Goal: Task Accomplishment & Management: Manage account settings

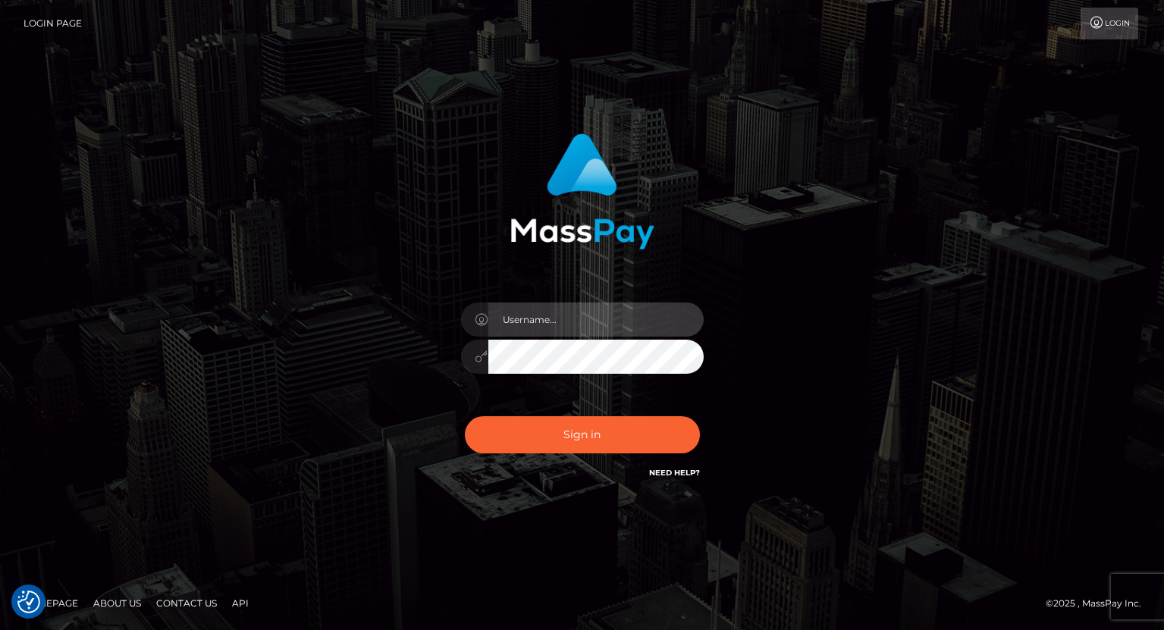
click at [522, 317] on input "text" at bounding box center [596, 320] width 215 height 34
type input "tatyanafansly1"
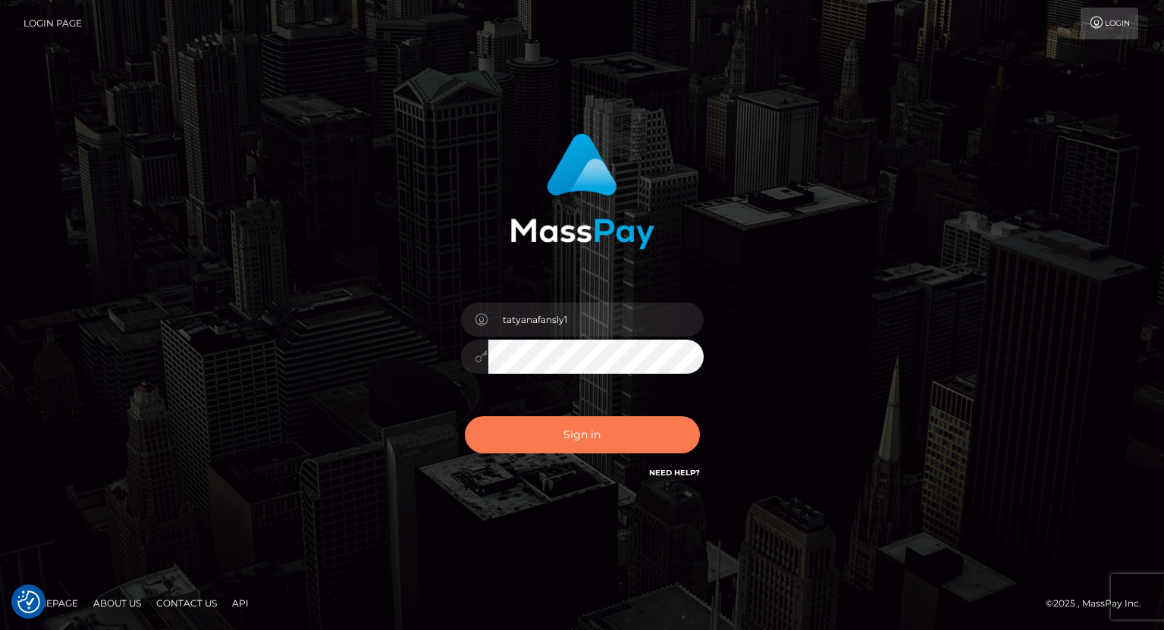
click at [591, 426] on button "Sign in" at bounding box center [582, 434] width 235 height 37
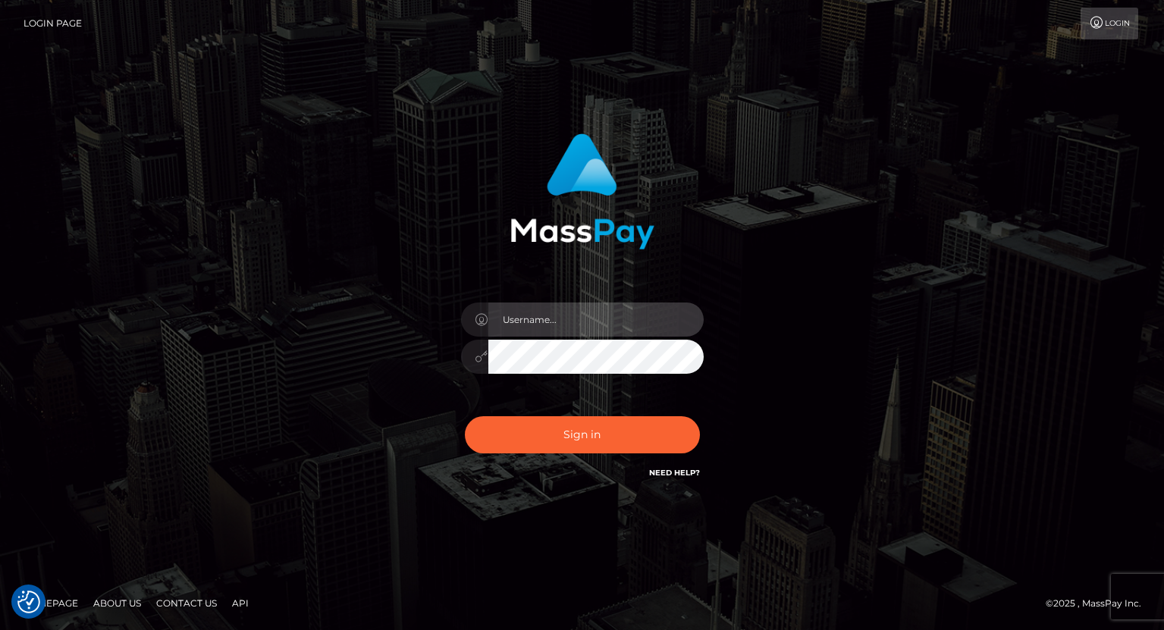
click at [606, 318] on input "text" at bounding box center [596, 320] width 215 height 34
type input "tatyanafansly1"
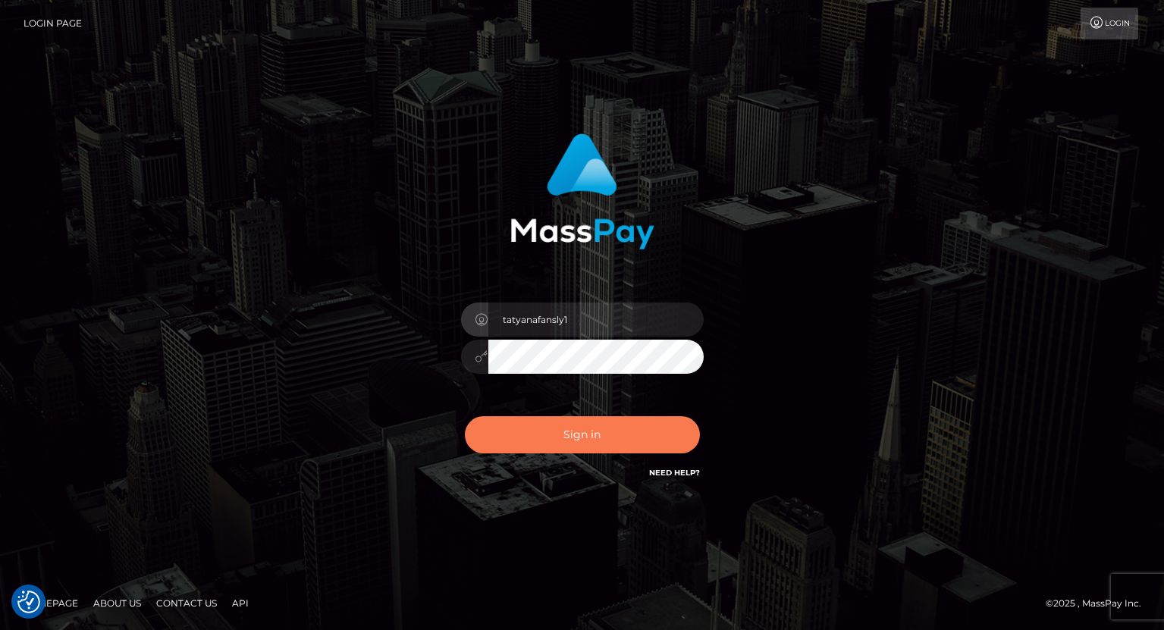
click at [615, 438] on button "Sign in" at bounding box center [582, 434] width 235 height 37
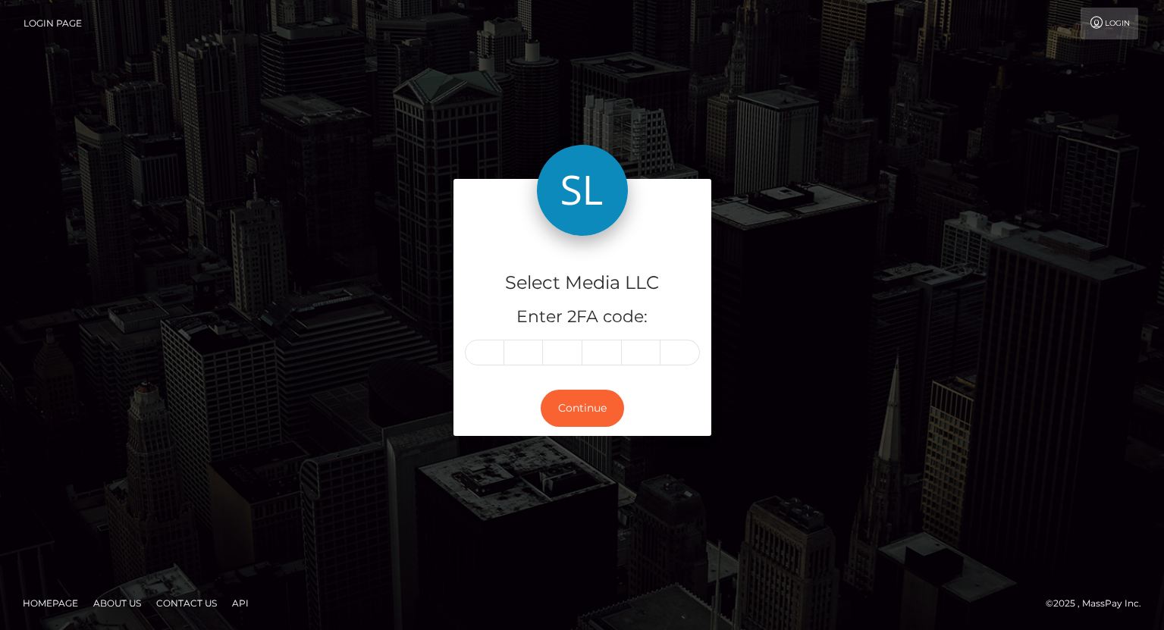
click at [490, 355] on input "text" at bounding box center [484, 353] width 39 height 26
type input "9"
type input "8"
type input "9"
type input "6"
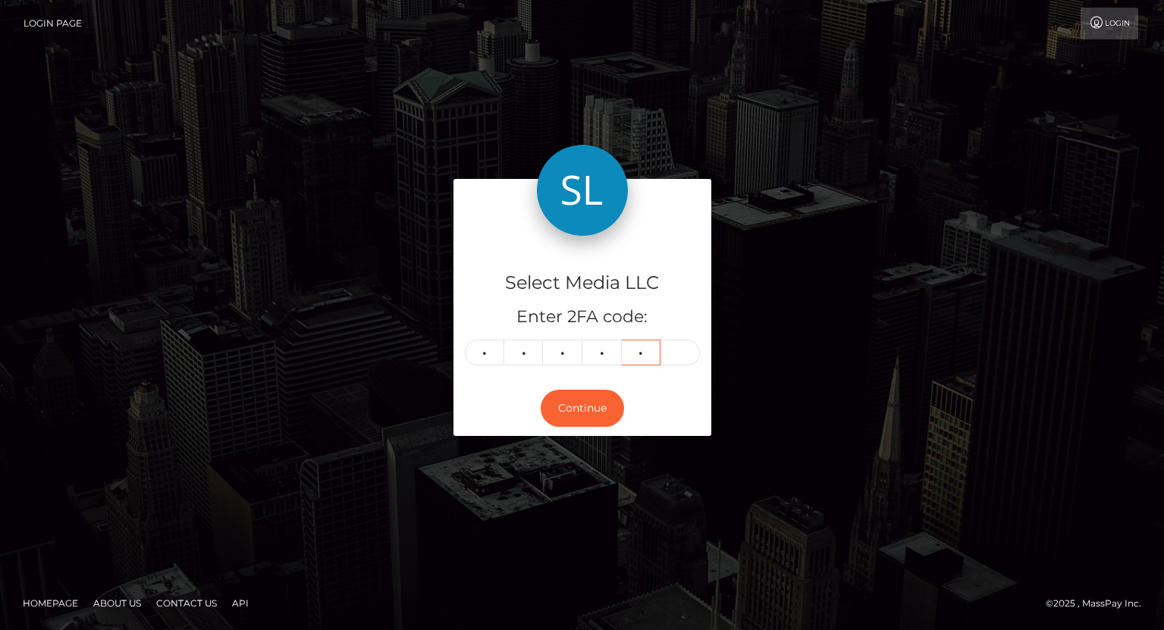
type input "0"
click at [554, 400] on button "Continue" at bounding box center [582, 408] width 83 height 37
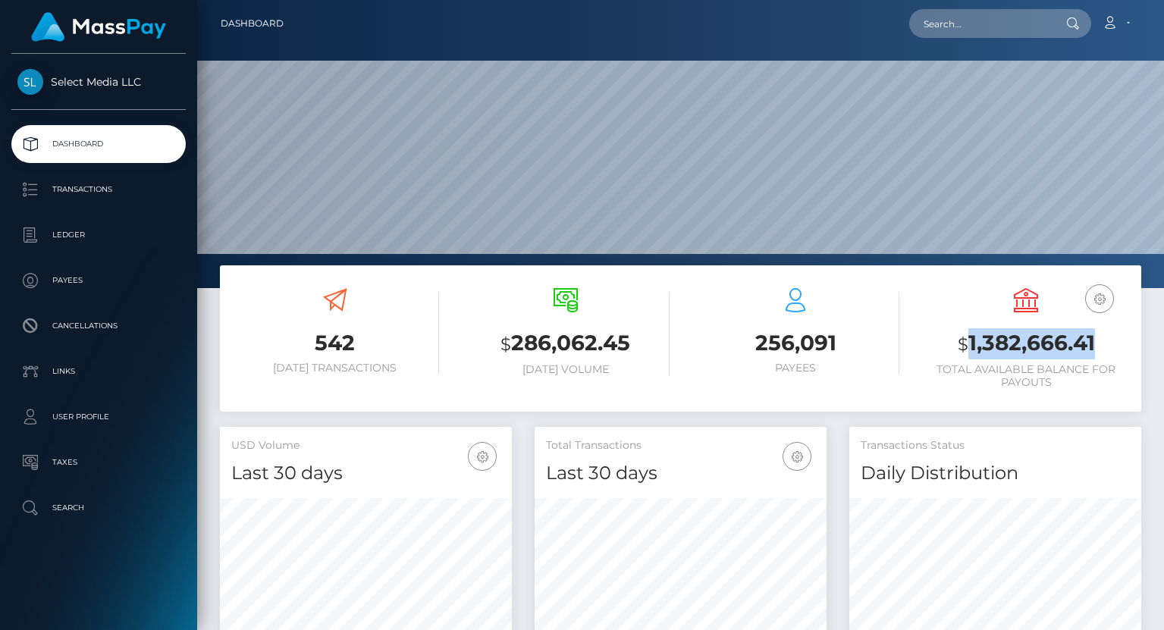
scroll to position [269, 292]
click at [96, 239] on p "Ledger" at bounding box center [98, 235] width 162 height 23
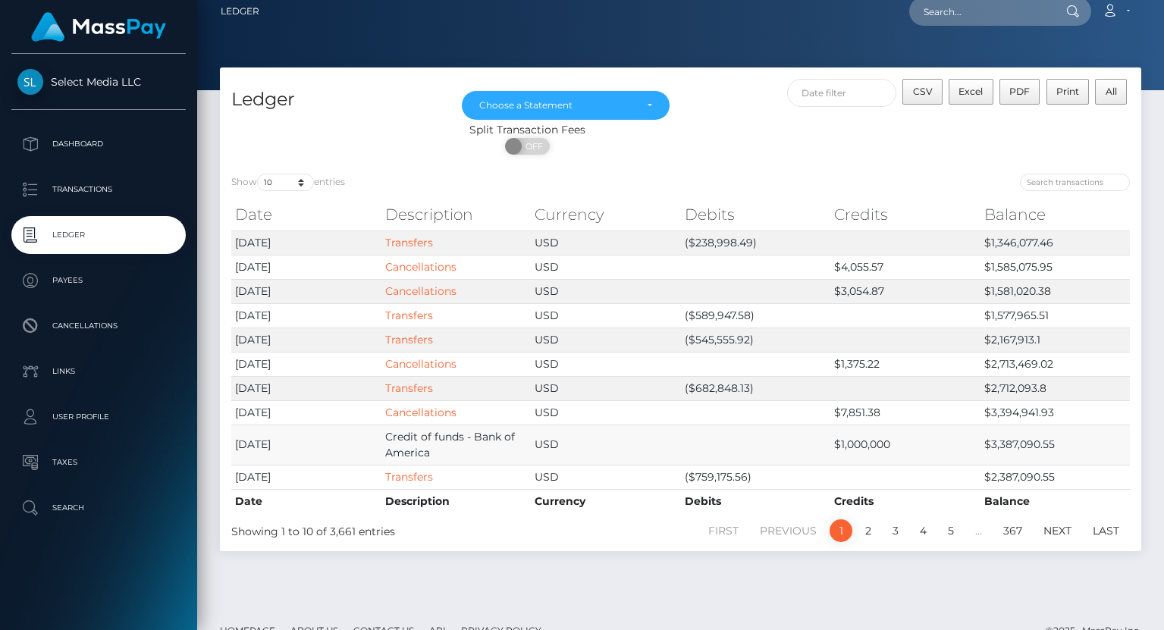
scroll to position [17, 0]
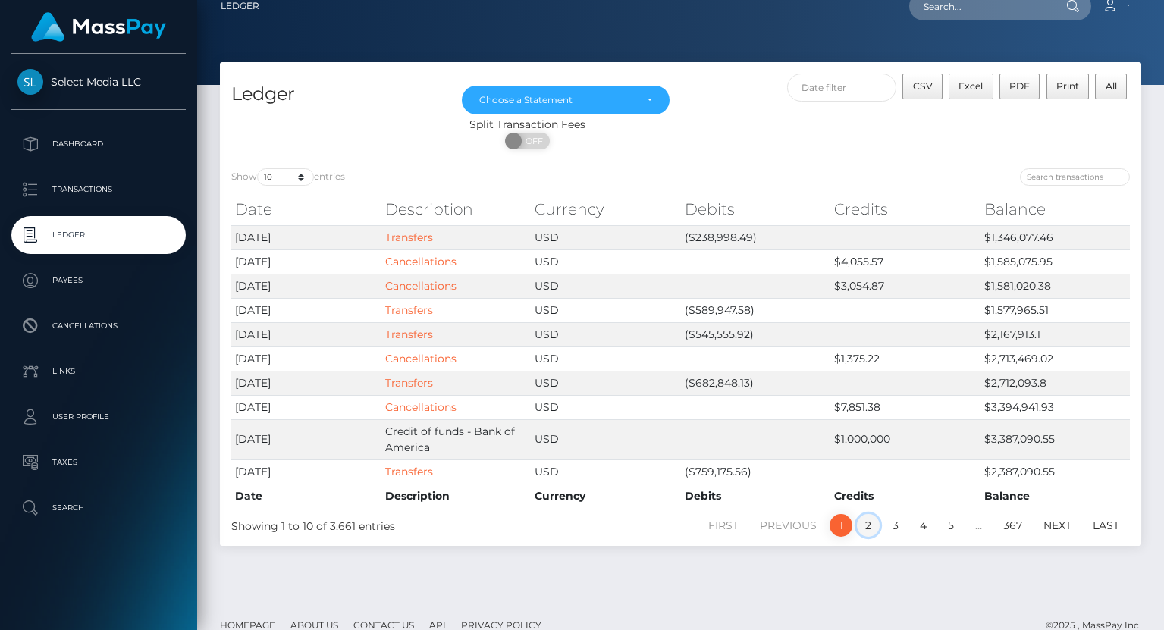
click at [868, 526] on link "2" at bounding box center [868, 525] width 23 height 23
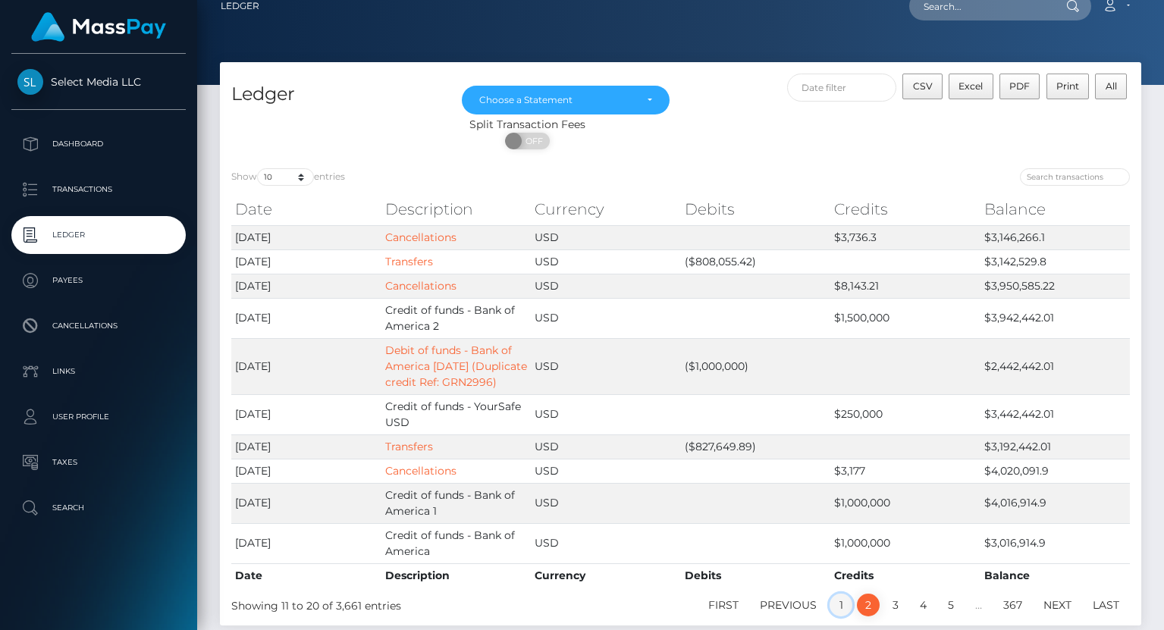
click at [841, 606] on link "1" at bounding box center [841, 605] width 23 height 23
